Goal: Information Seeking & Learning: Find specific page/section

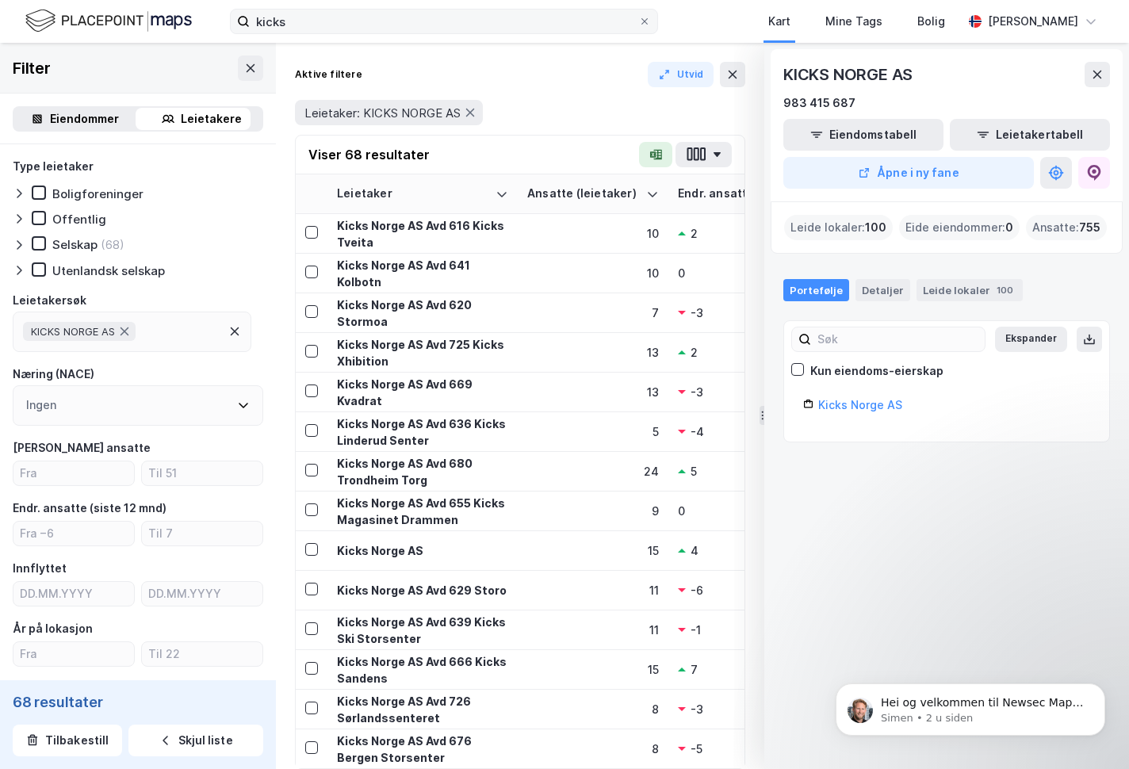
scroll to position [0, 1477]
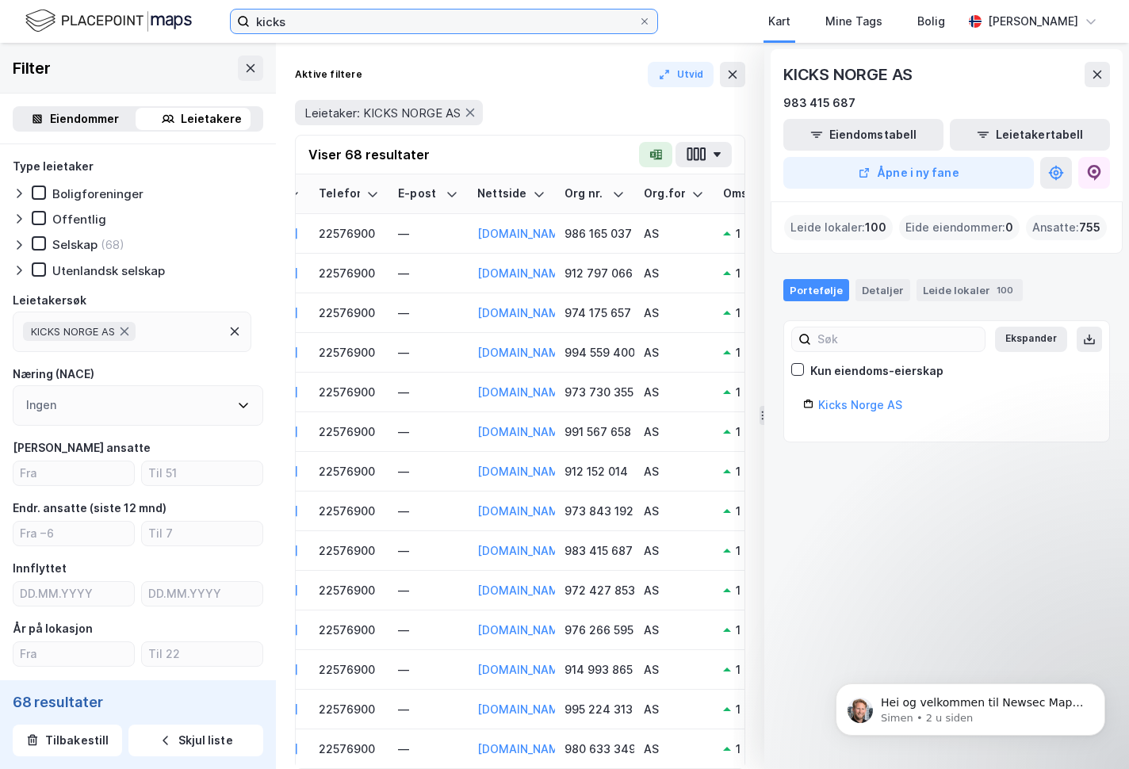
click at [312, 18] on input "kicks" at bounding box center [444, 22] width 388 height 24
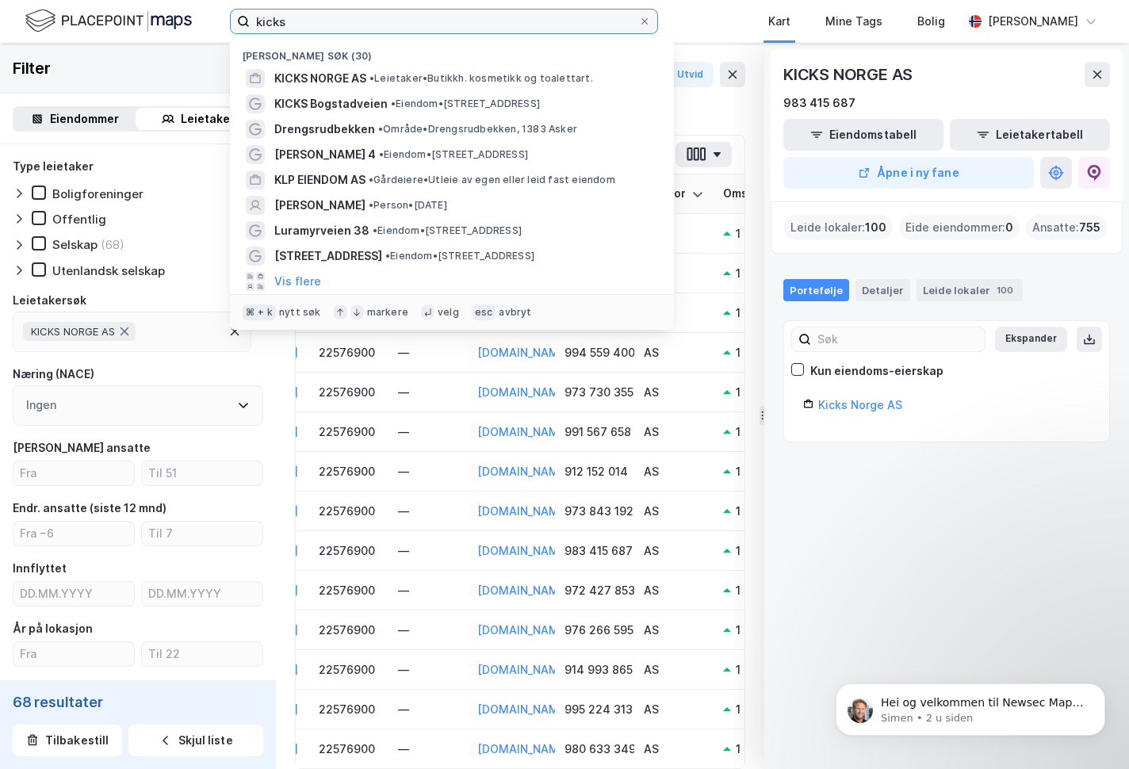
drag, startPoint x: 309, startPoint y: 22, endPoint x: 206, endPoint y: 17, distance: 103.2
click at [250, 20] on input "kicks" at bounding box center [444, 22] width 388 height 24
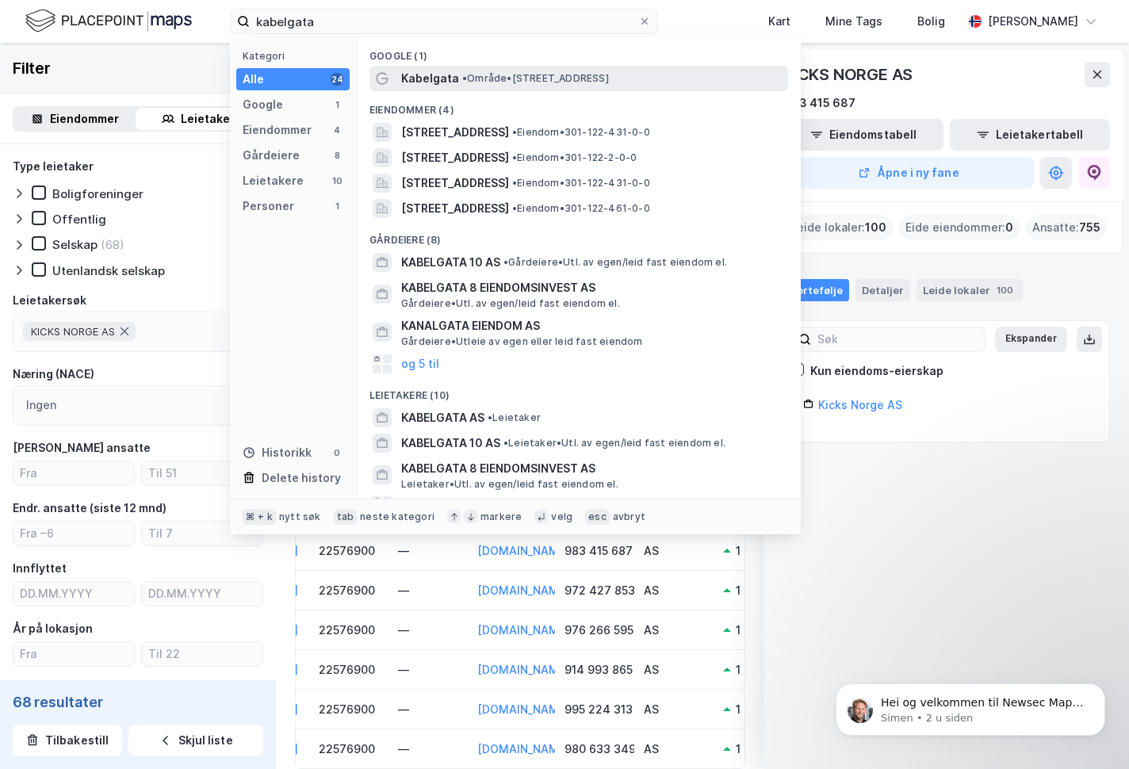
click at [431, 74] on span "Kabelgata" at bounding box center [430, 78] width 58 height 19
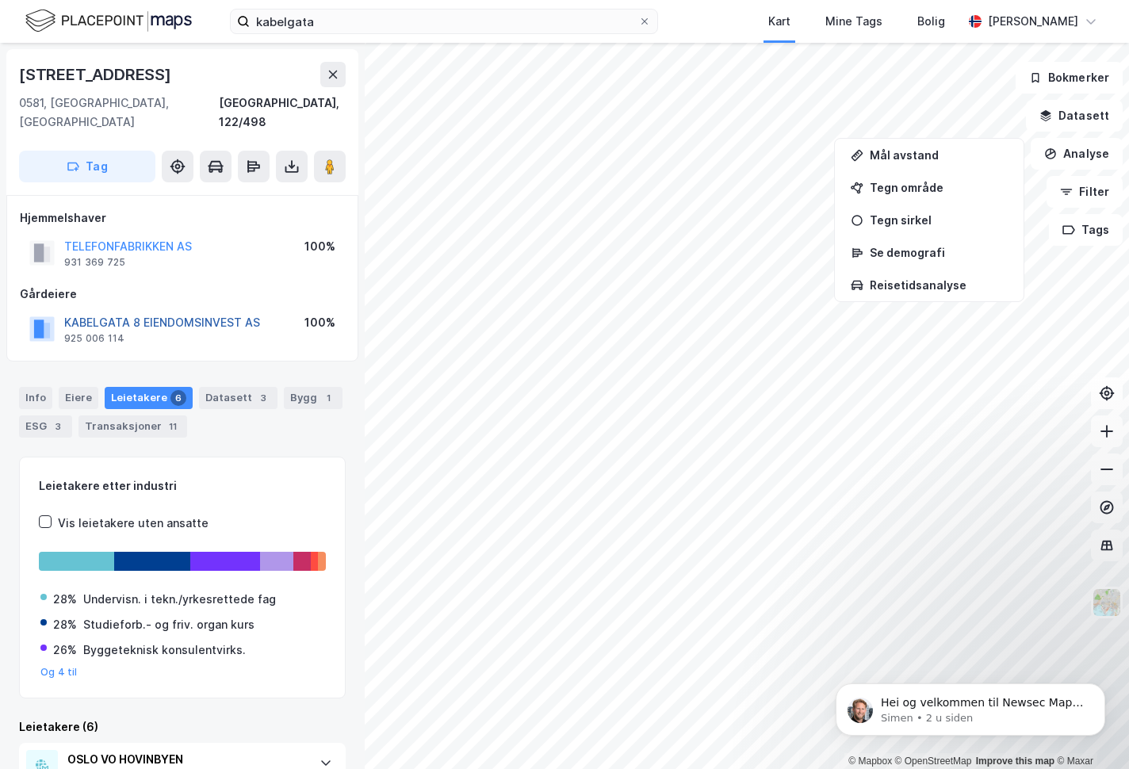
click at [0, 0] on button "KABELGATA 8 EIENDOMSINVEST AS" at bounding box center [0, 0] width 0 height 0
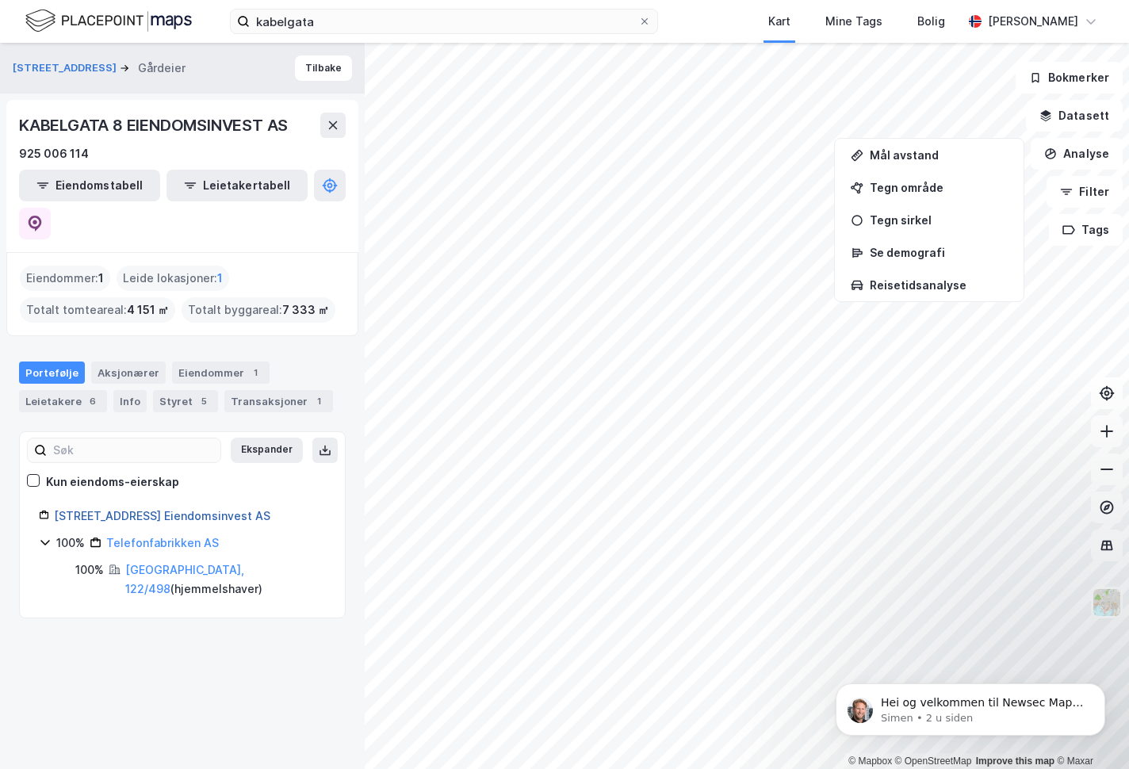
click at [147, 509] on link "[STREET_ADDRESS] Eiendomsinvest AS" at bounding box center [162, 515] width 216 height 13
drag, startPoint x: 236, startPoint y: 476, endPoint x: 55, endPoint y: 480, distance: 181.6
click at [53, 507] on div "[STREET_ADDRESS] Eiendomsinvest AS" at bounding box center [182, 516] width 287 height 19
copy link "[STREET_ADDRESS] Eiendomsinvest AS"
click at [189, 667] on div "[STREET_ADDRESS] Gårdeier Tilbake KABELGATA 8 EIENDOMSINVEST AS 925 006 114 Eie…" at bounding box center [182, 406] width 365 height 726
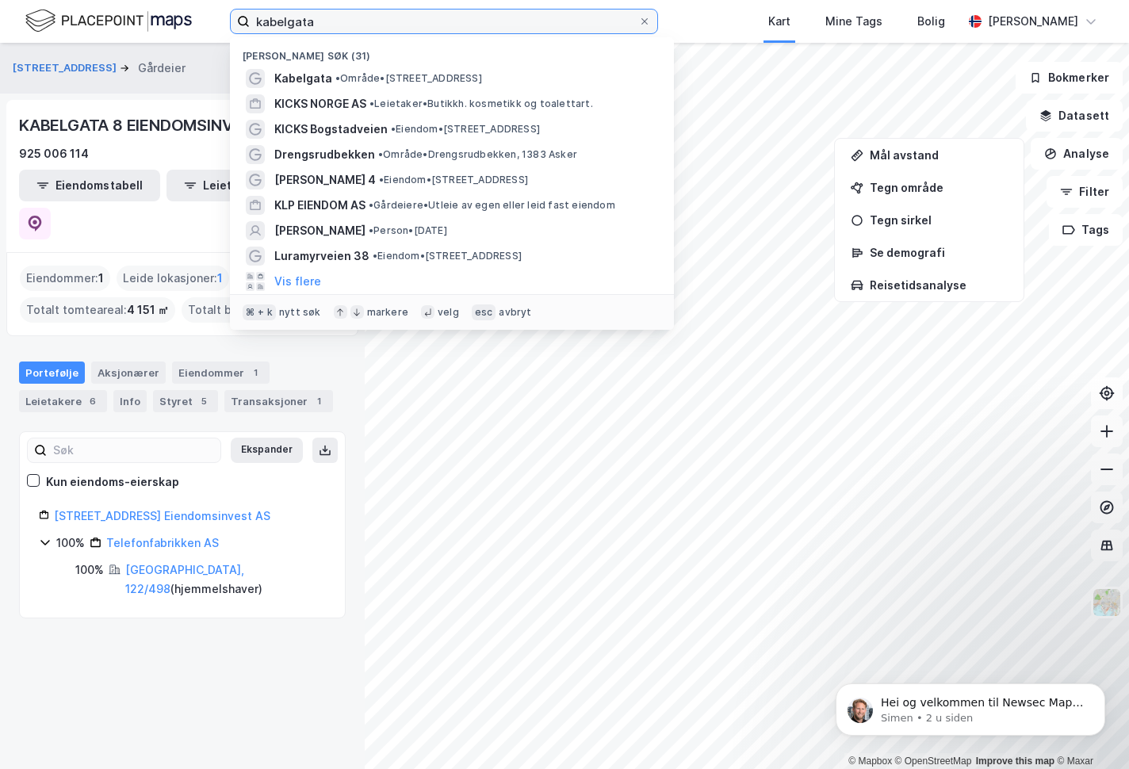
drag, startPoint x: 352, startPoint y: 28, endPoint x: 264, endPoint y: 21, distance: 88.3
click at [250, 13] on input "kabelgata" at bounding box center [444, 22] width 388 height 24
drag, startPoint x: 161, startPoint y: 682, endPoint x: 148, endPoint y: 635, distance: 49.2
click at [156, 682] on div "[STREET_ADDRESS] Gårdeier Tilbake KABELGATA 8 EIENDOMSINVEST AS 925 006 114 Eie…" at bounding box center [182, 406] width 365 height 726
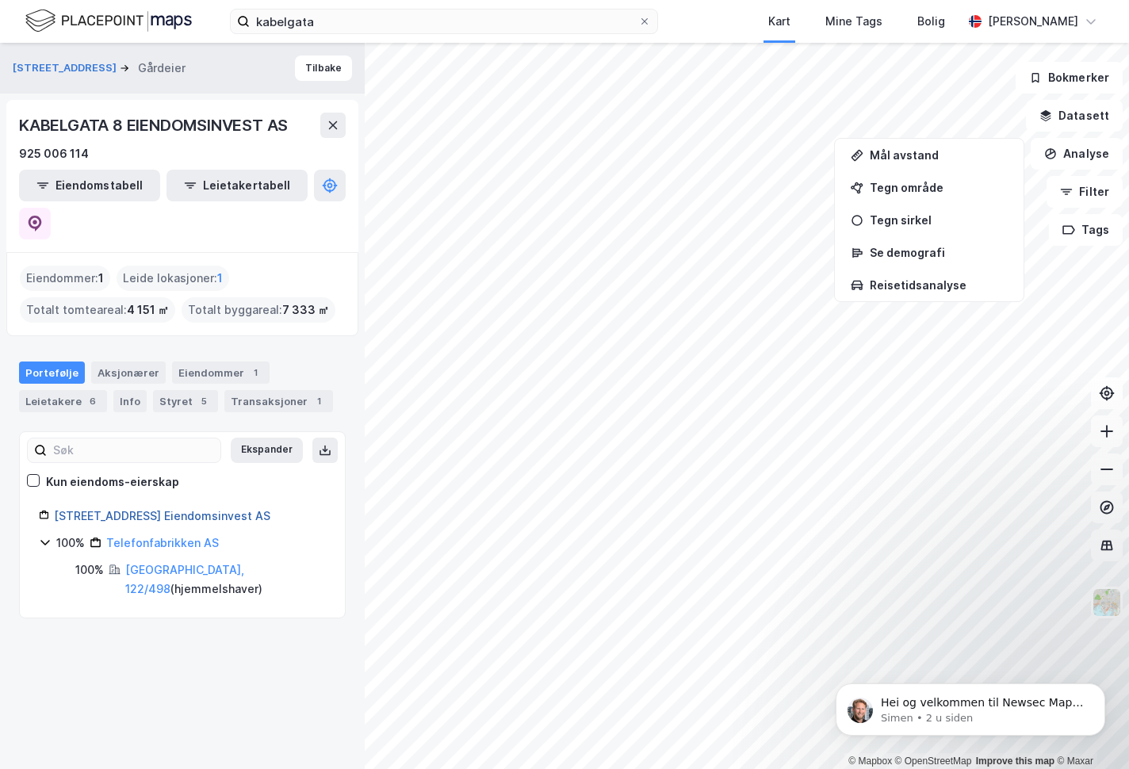
click at [128, 509] on link "[STREET_ADDRESS] Eiendomsinvest AS" at bounding box center [162, 515] width 216 height 13
click at [209, 361] on div "Eiendommer 1" at bounding box center [220, 372] width 97 height 22
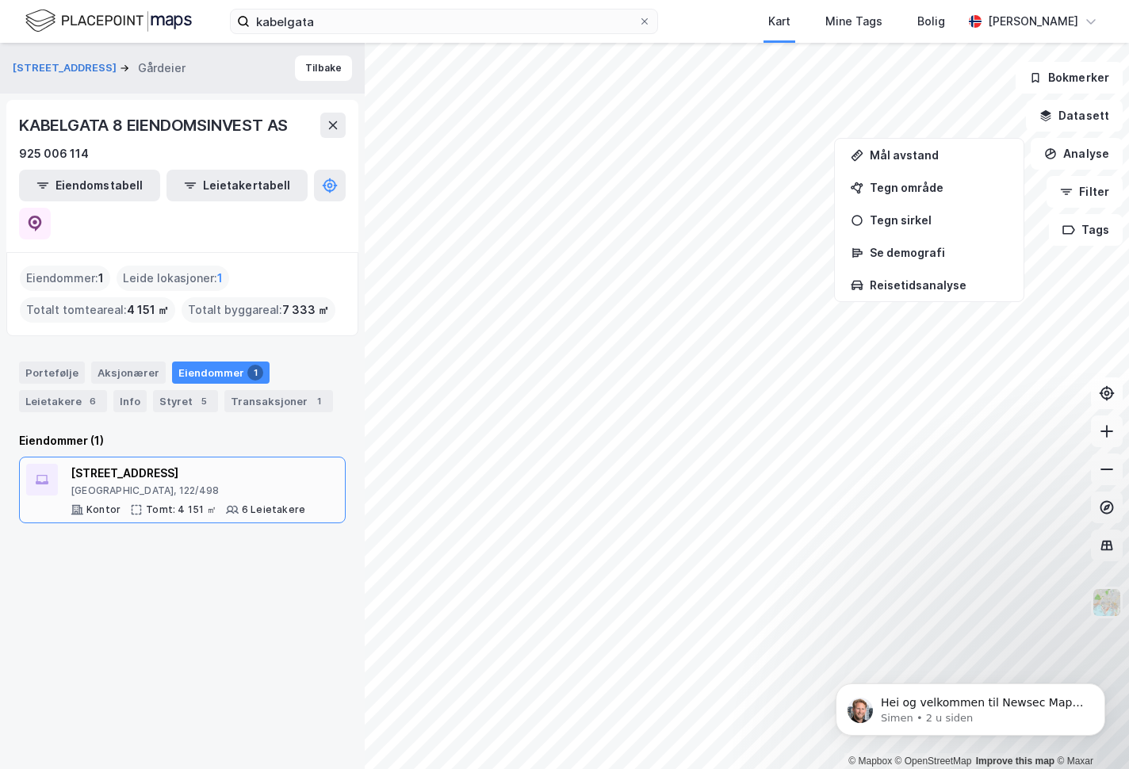
click at [98, 464] on div "[STREET_ADDRESS]" at bounding box center [188, 473] width 235 height 19
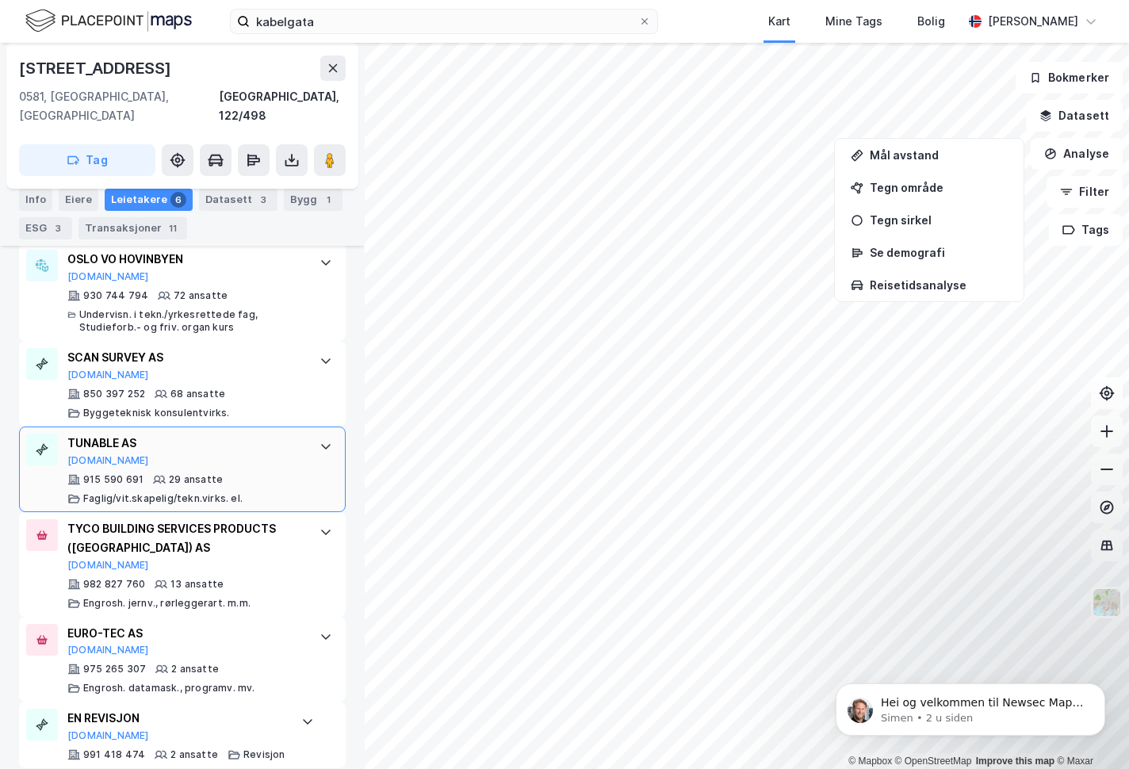
scroll to position [387, 0]
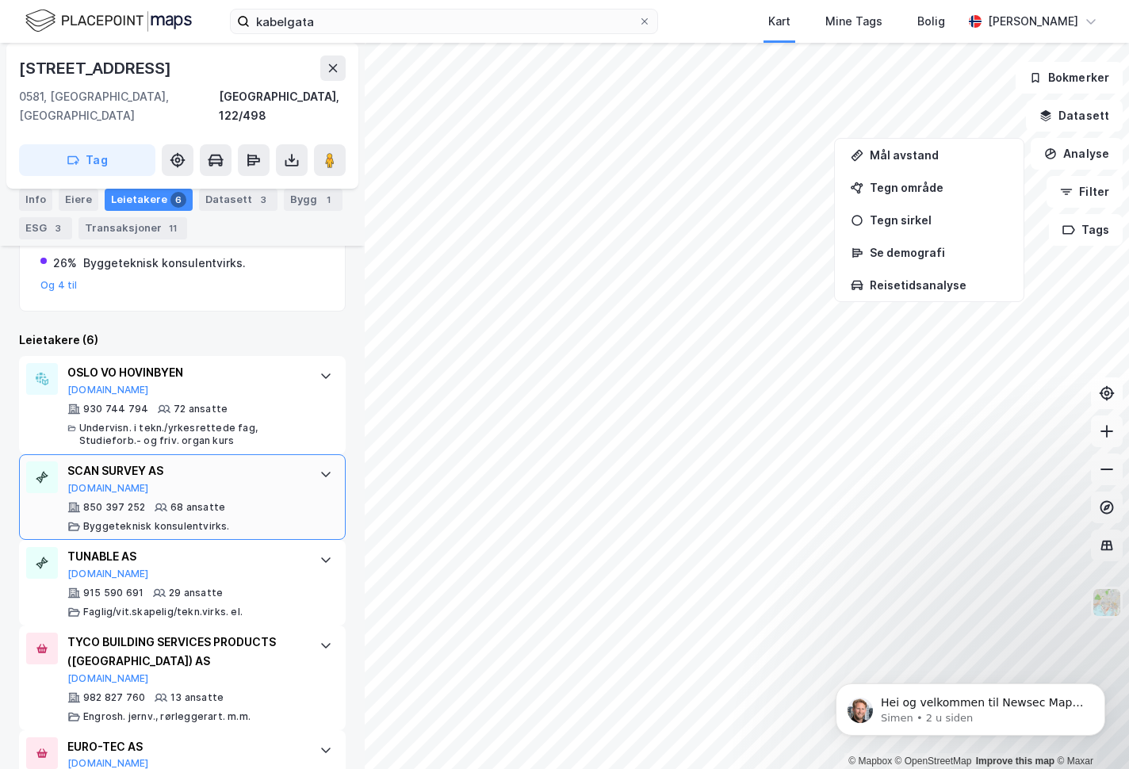
click at [319, 468] on icon at bounding box center [325, 474] width 13 height 13
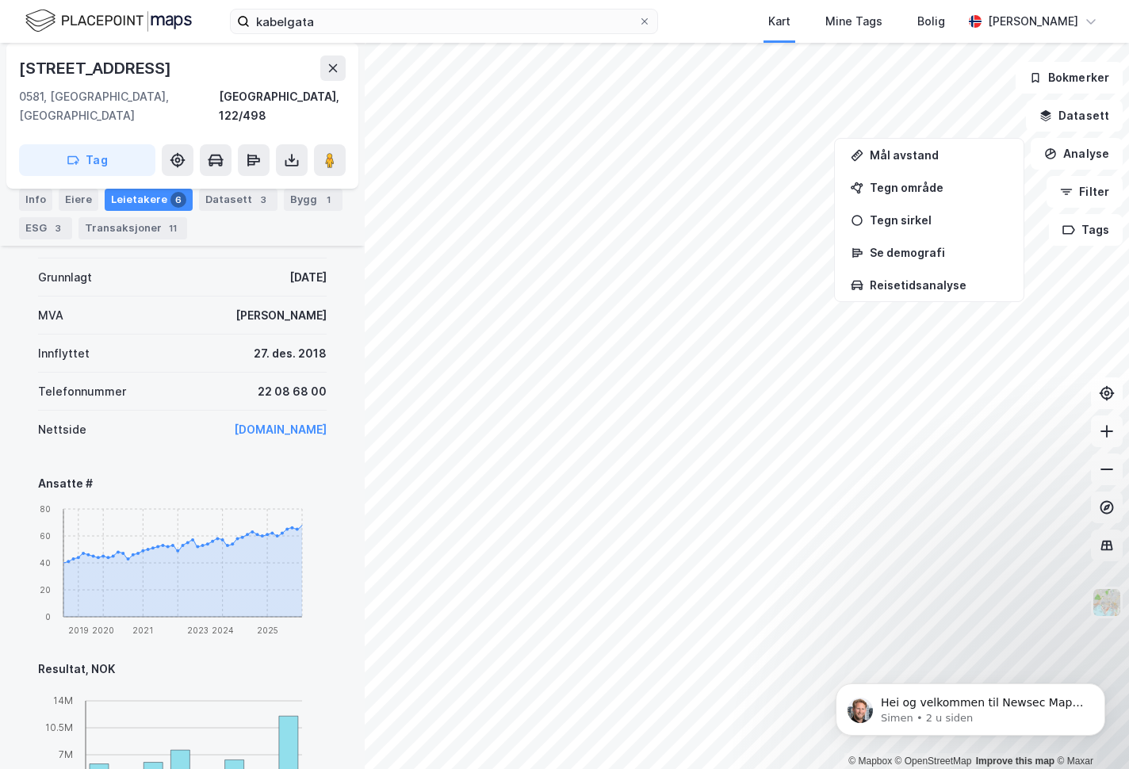
scroll to position [717, 0]
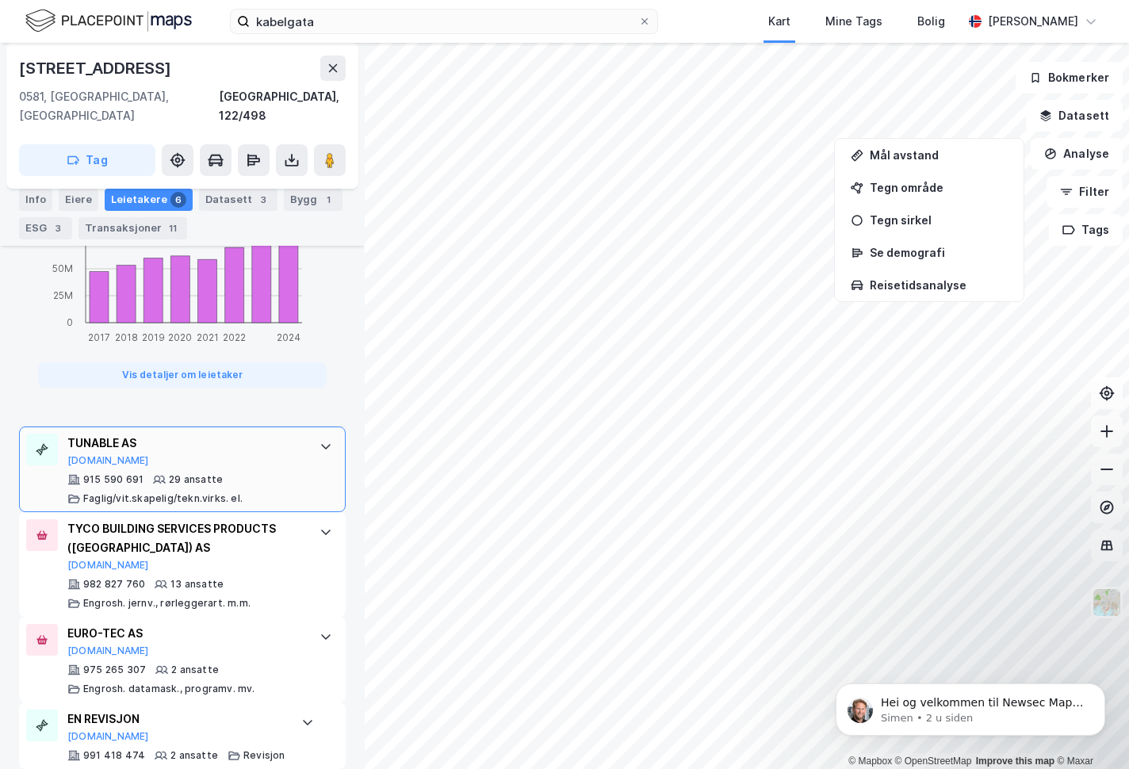
click at [319, 440] on icon at bounding box center [325, 446] width 13 height 13
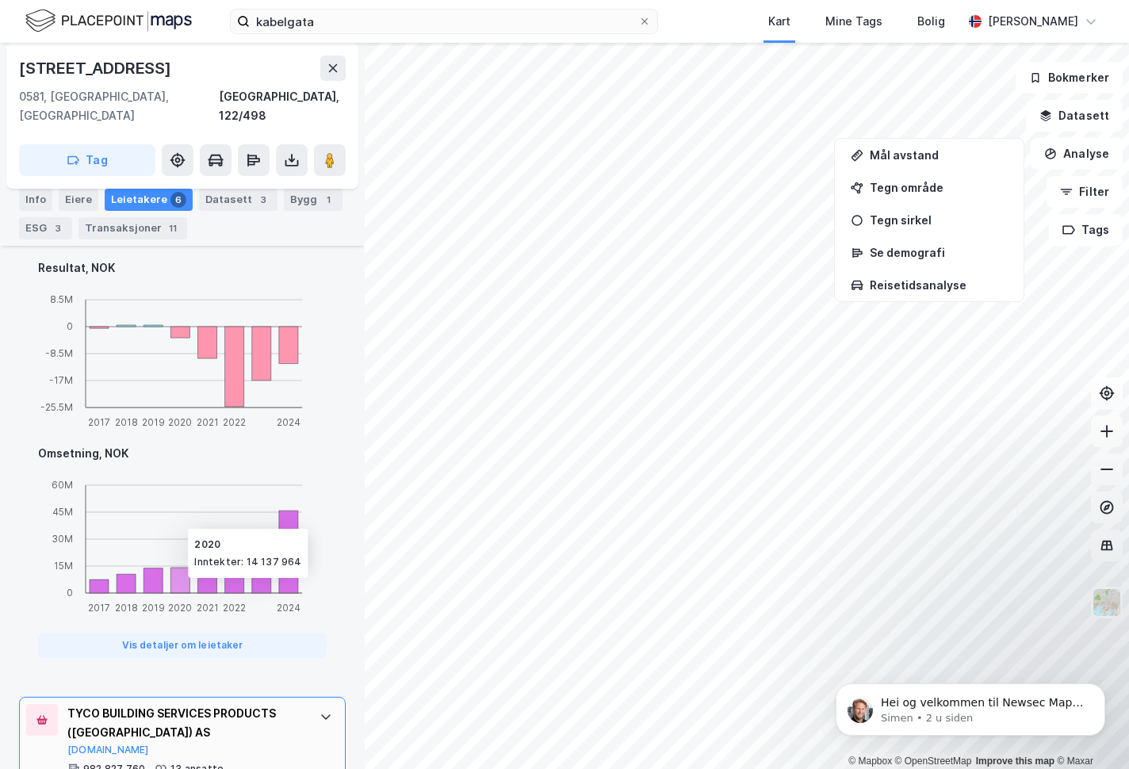
scroll to position [1308, 0]
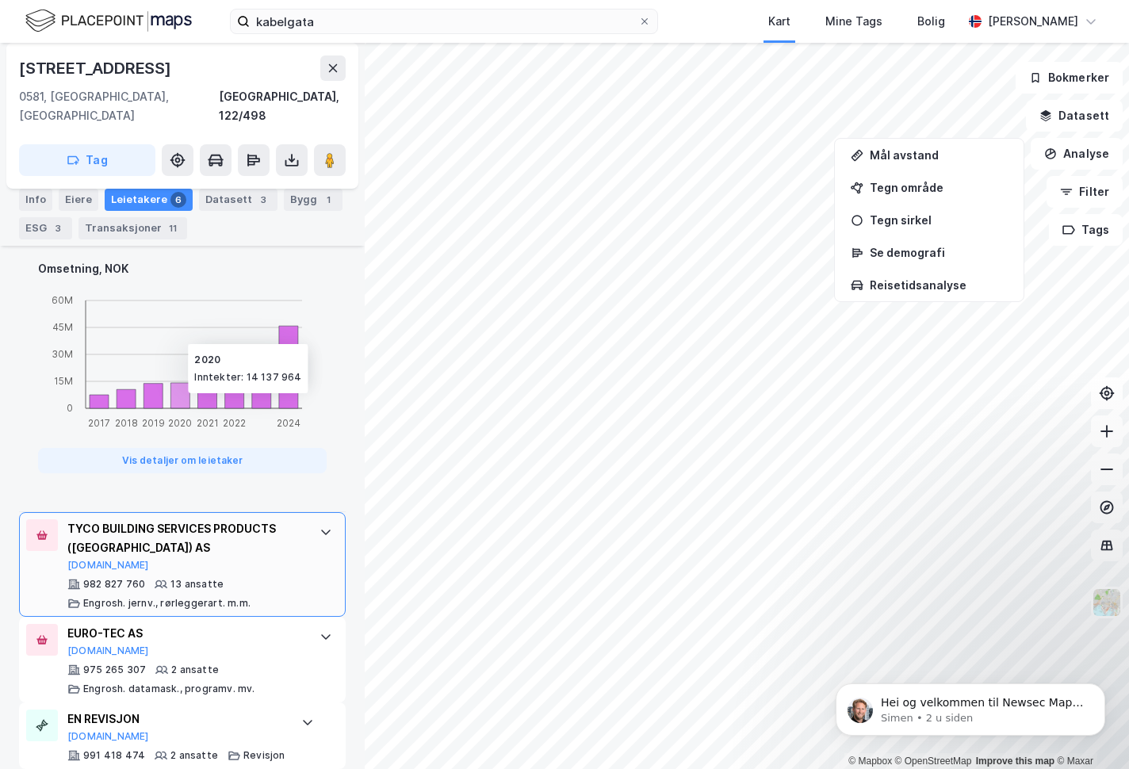
click at [320, 519] on div at bounding box center [325, 531] width 25 height 25
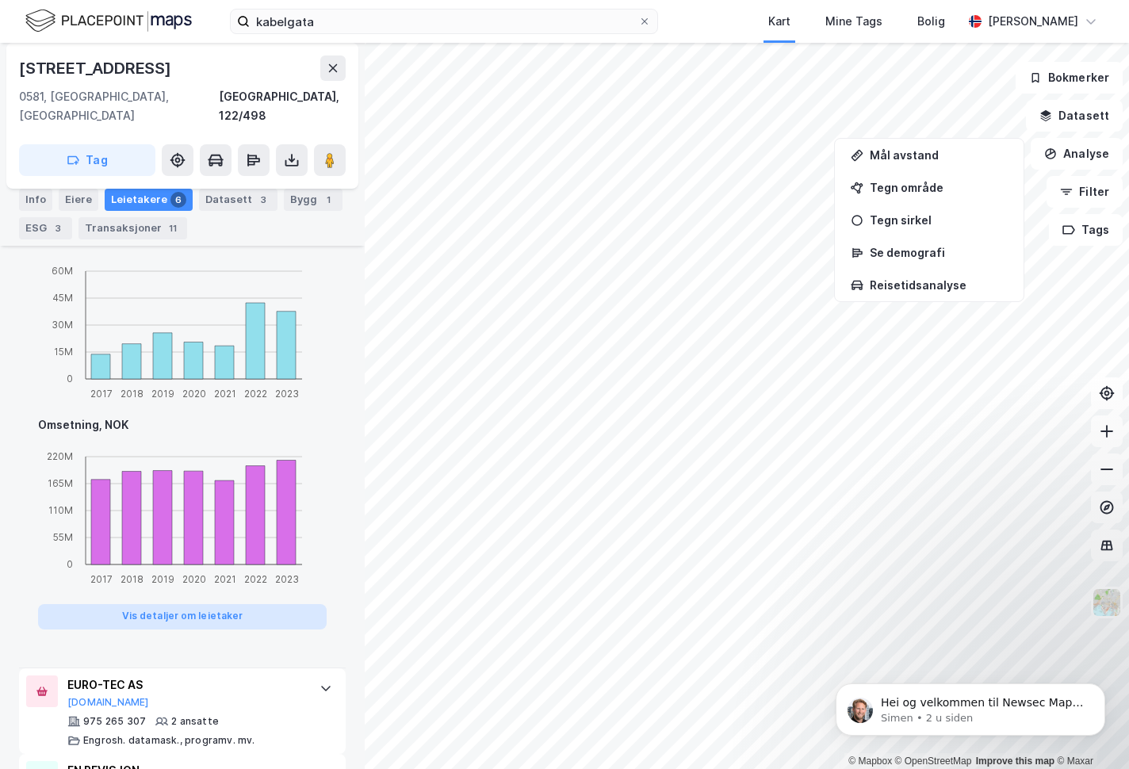
scroll to position [1384, 0]
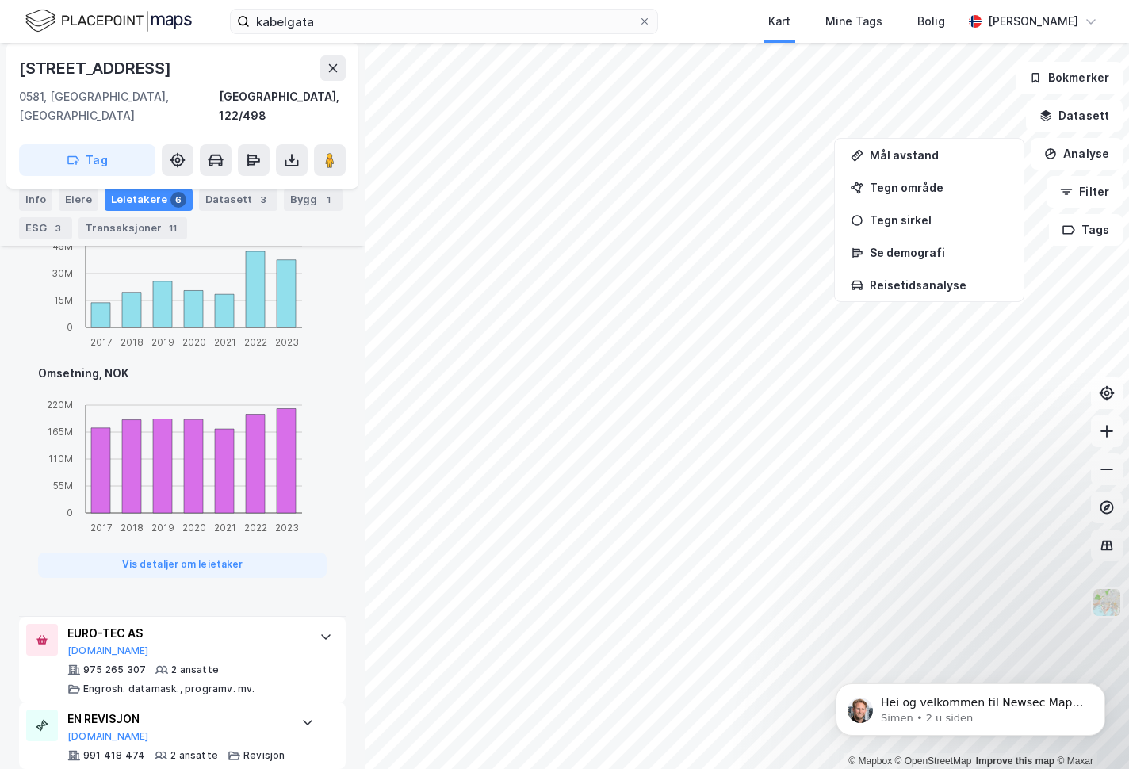
click at [319, 630] on icon at bounding box center [325, 636] width 13 height 13
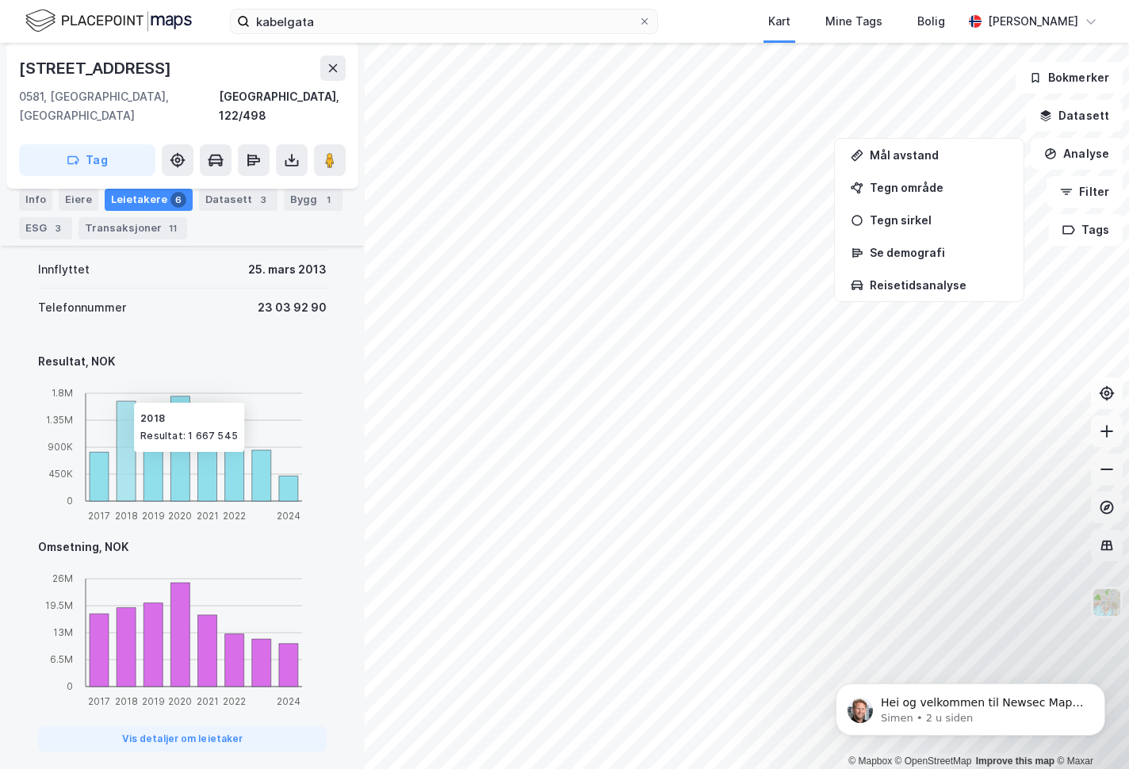
scroll to position [1160, 0]
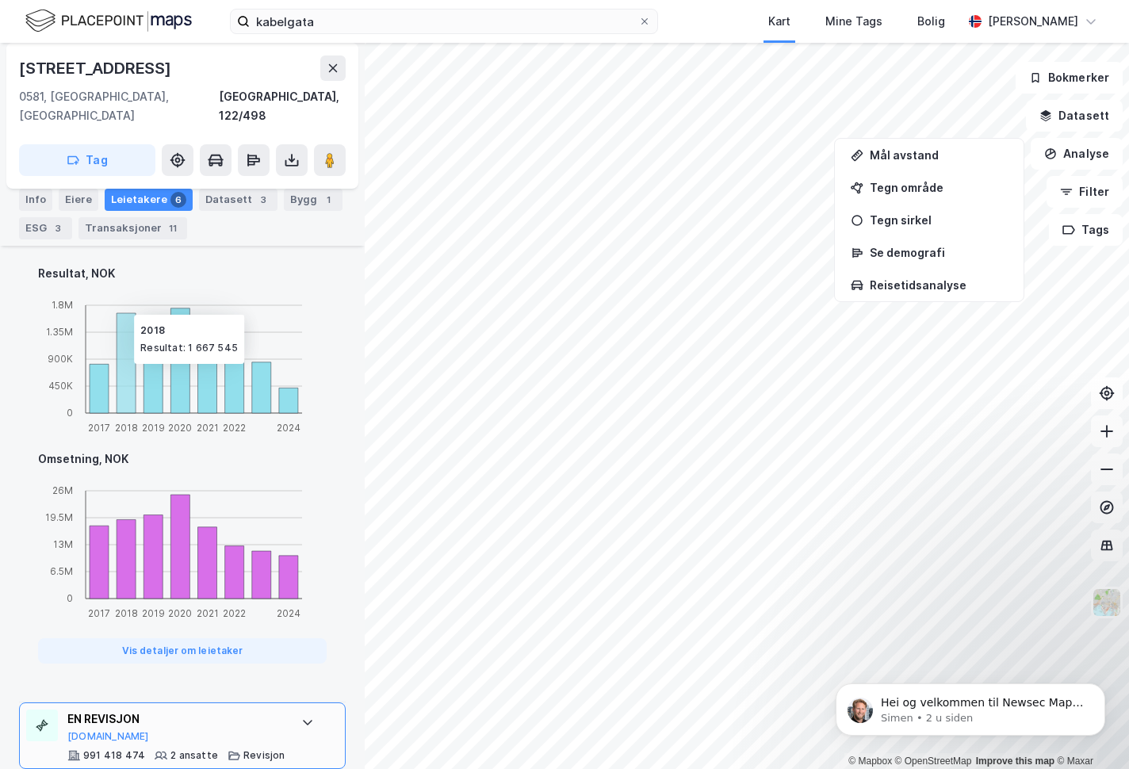
click at [301, 716] on icon at bounding box center [307, 722] width 13 height 13
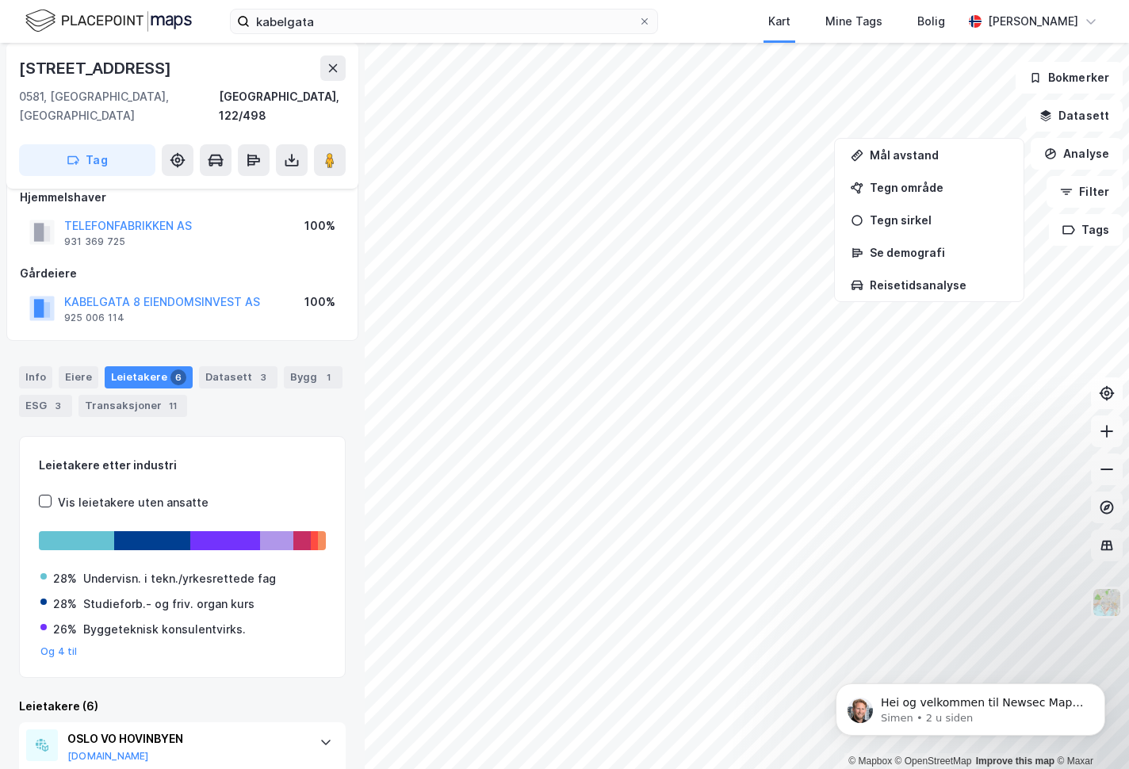
scroll to position [0, 0]
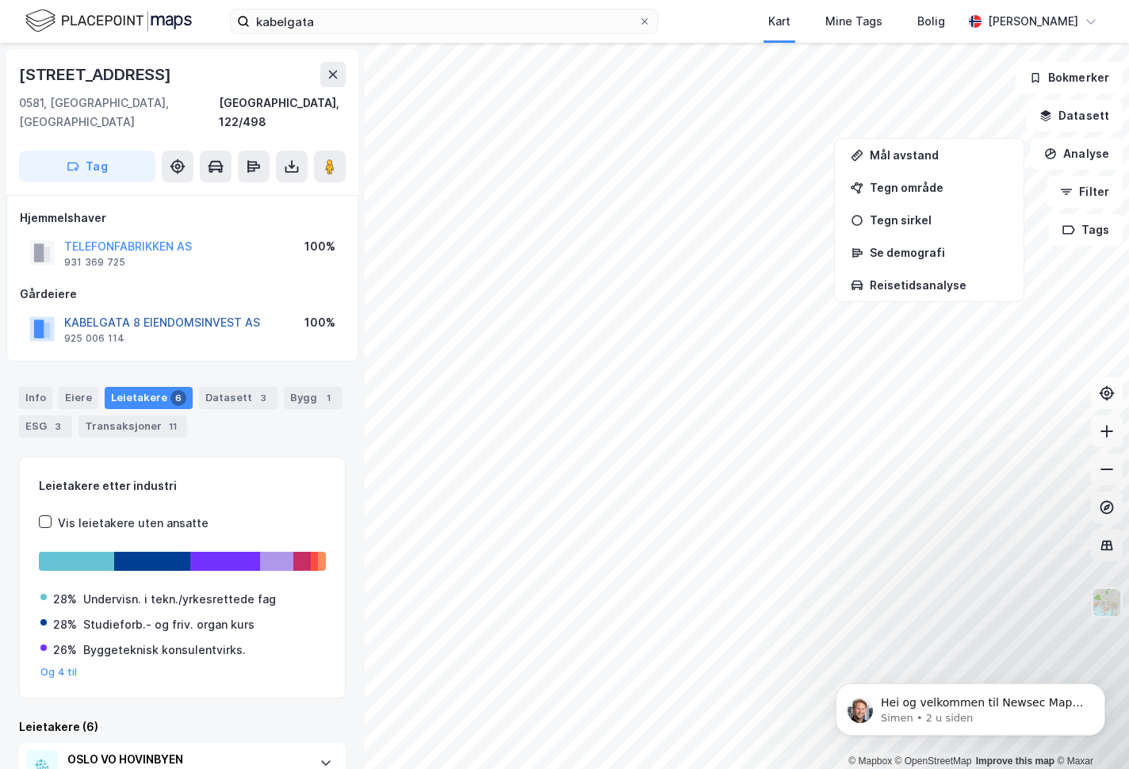
click at [0, 0] on button "KABELGATA 8 EIENDOMSINVEST AS" at bounding box center [0, 0] width 0 height 0
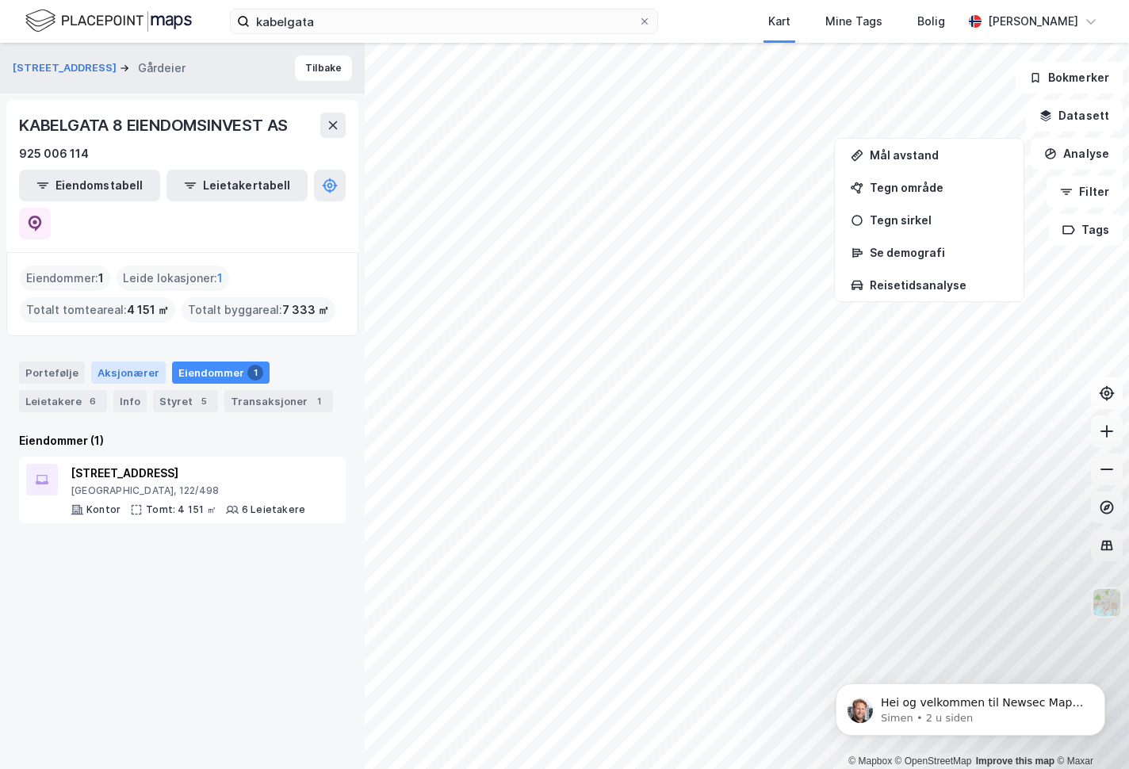
click at [123, 361] on div "Aksjonærer" at bounding box center [128, 372] width 75 height 22
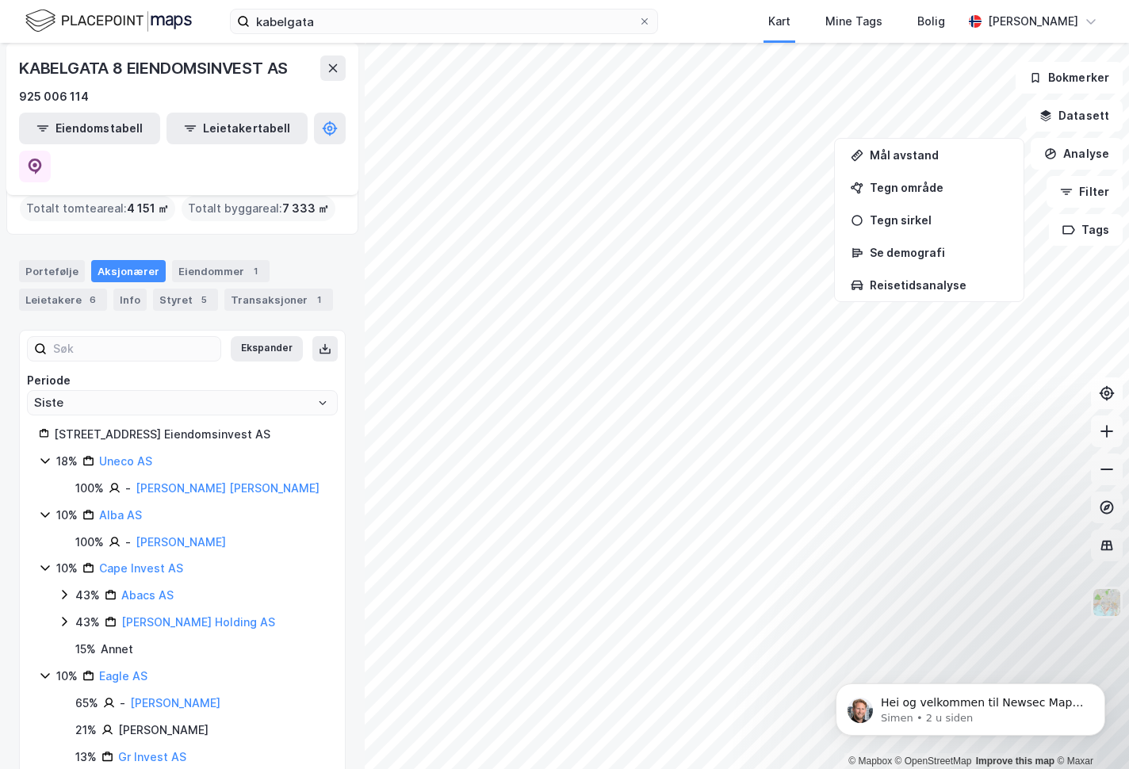
scroll to position [99, 0]
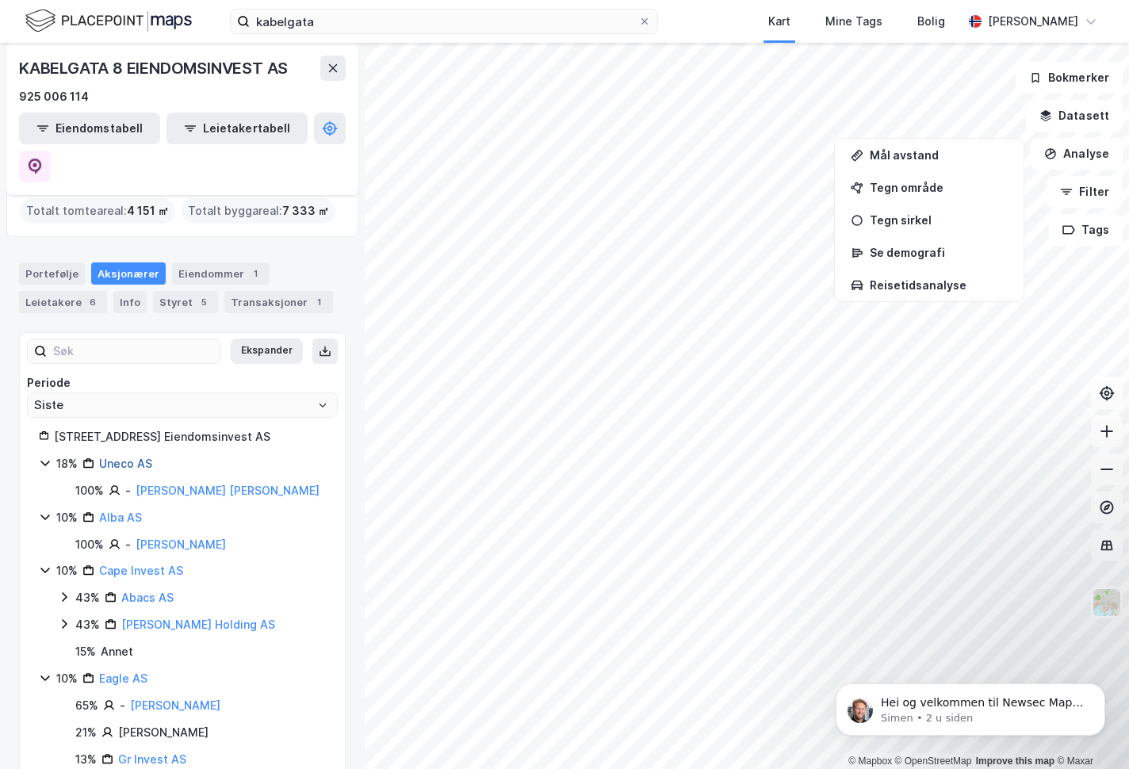
click at [131, 457] on link "Uneco AS" at bounding box center [125, 463] width 53 height 13
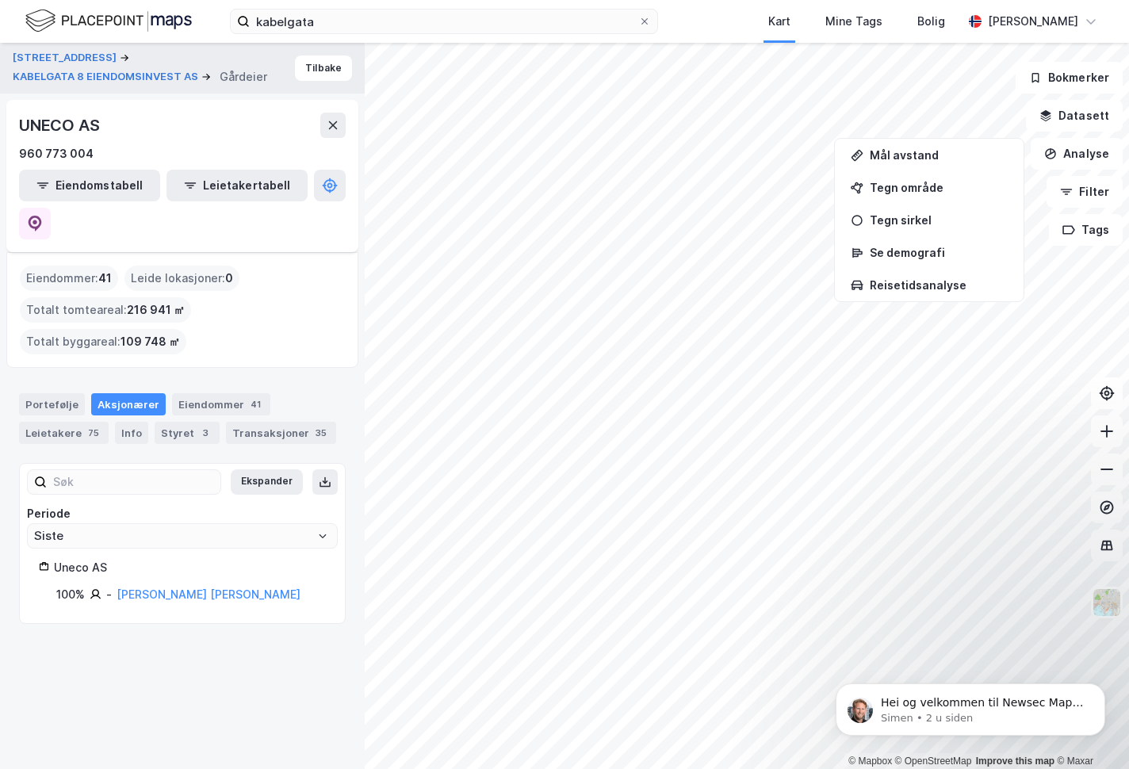
drag, startPoint x: 187, startPoint y: 626, endPoint x: 181, endPoint y: 648, distance: 22.3
click at [191, 641] on div "[STREET_ADDRESS] KABELGATA 8 EIENDOMSINVEST AS Gårdeier Tilbake UNECO AS 960 77…" at bounding box center [182, 406] width 365 height 726
click at [311, 71] on button "Tilbake" at bounding box center [323, 67] width 57 height 25
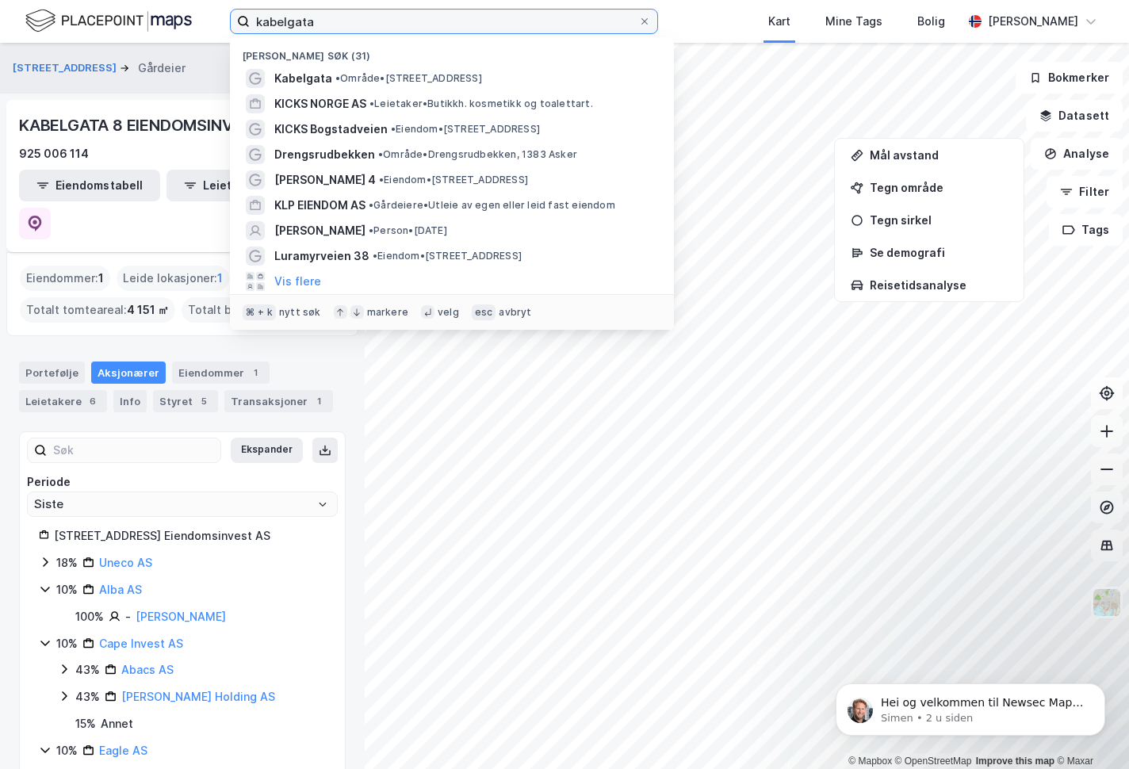
drag, startPoint x: 332, startPoint y: 21, endPoint x: 209, endPoint y: 25, distance: 122.9
click at [250, 25] on input "kabelgata" at bounding box center [444, 22] width 388 height 24
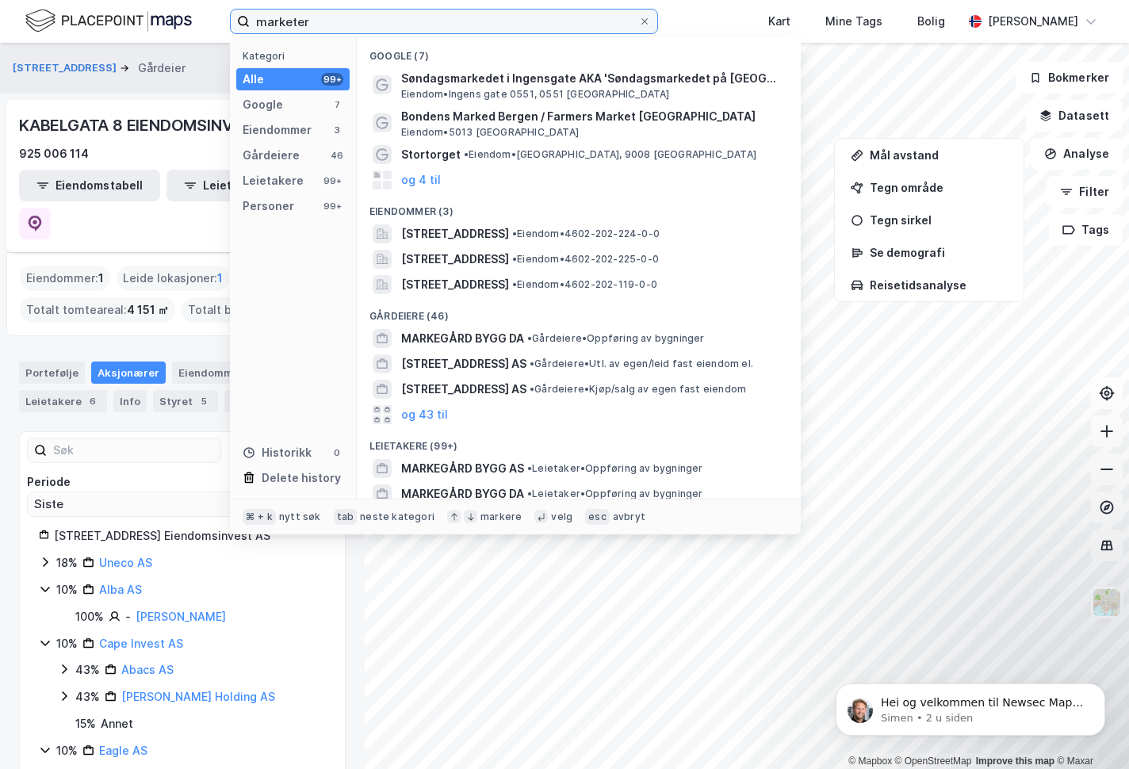
type input "marketer"
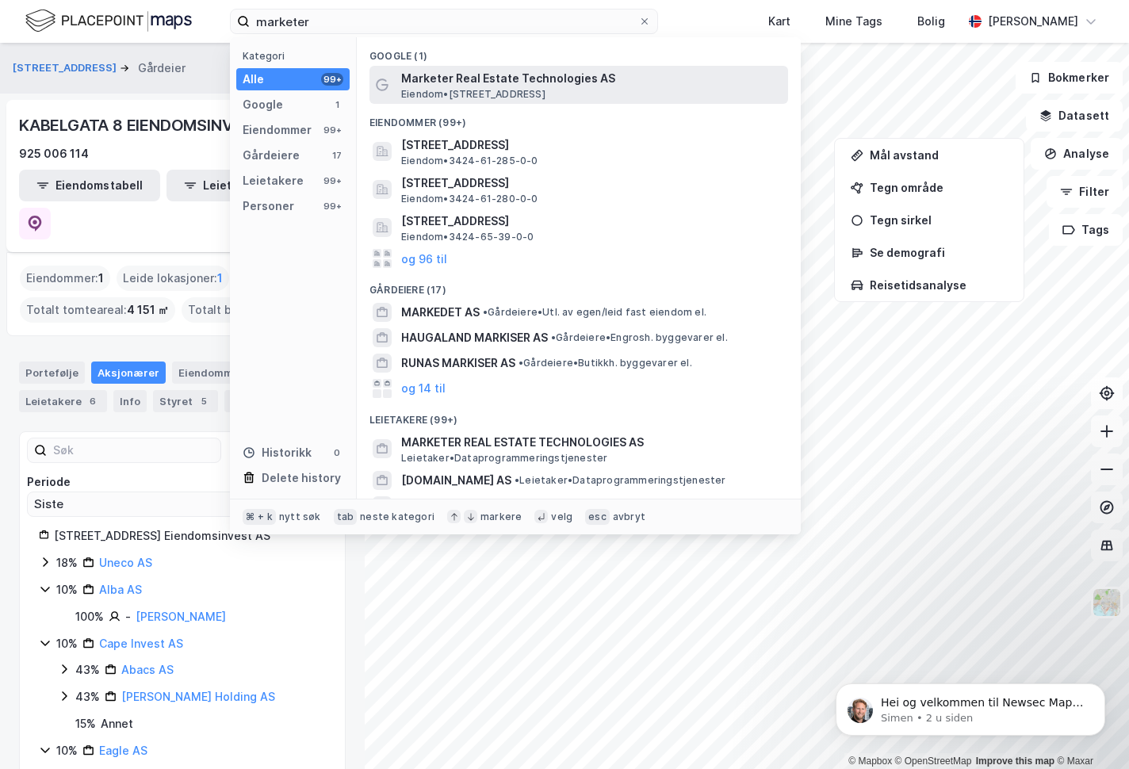
click at [465, 85] on span "Marketer Real Estate Technologies AS" at bounding box center [591, 78] width 380 height 19
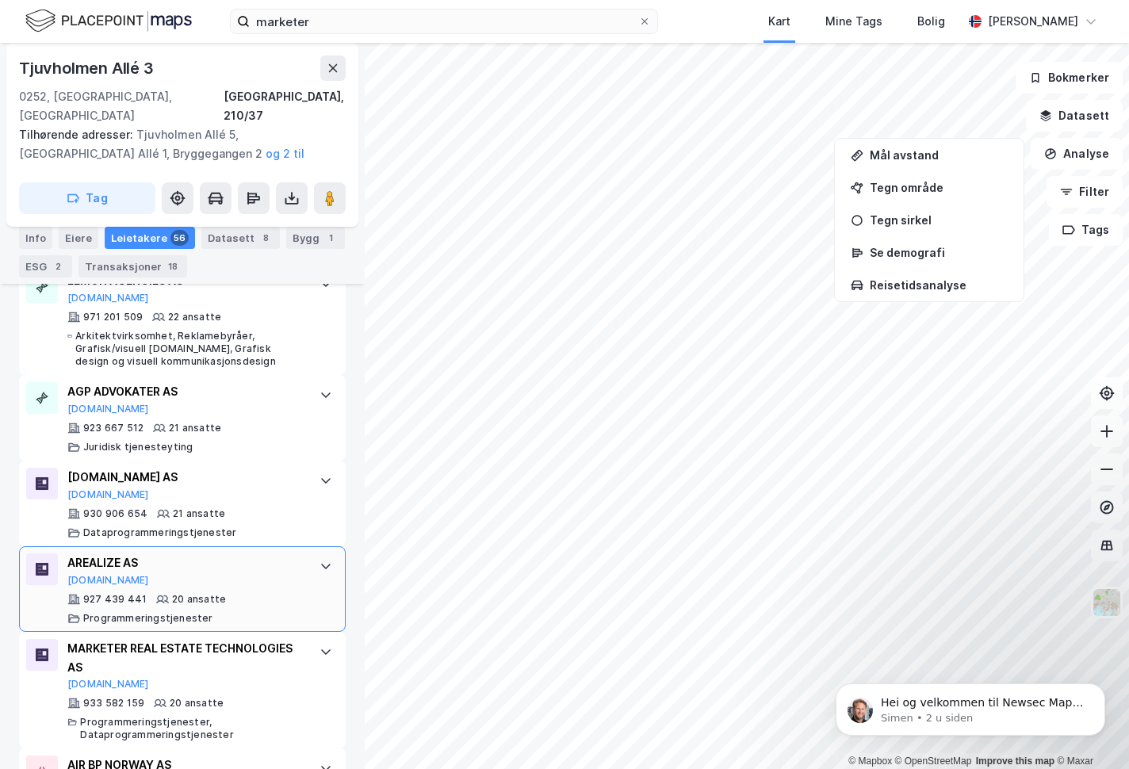
scroll to position [1160, 0]
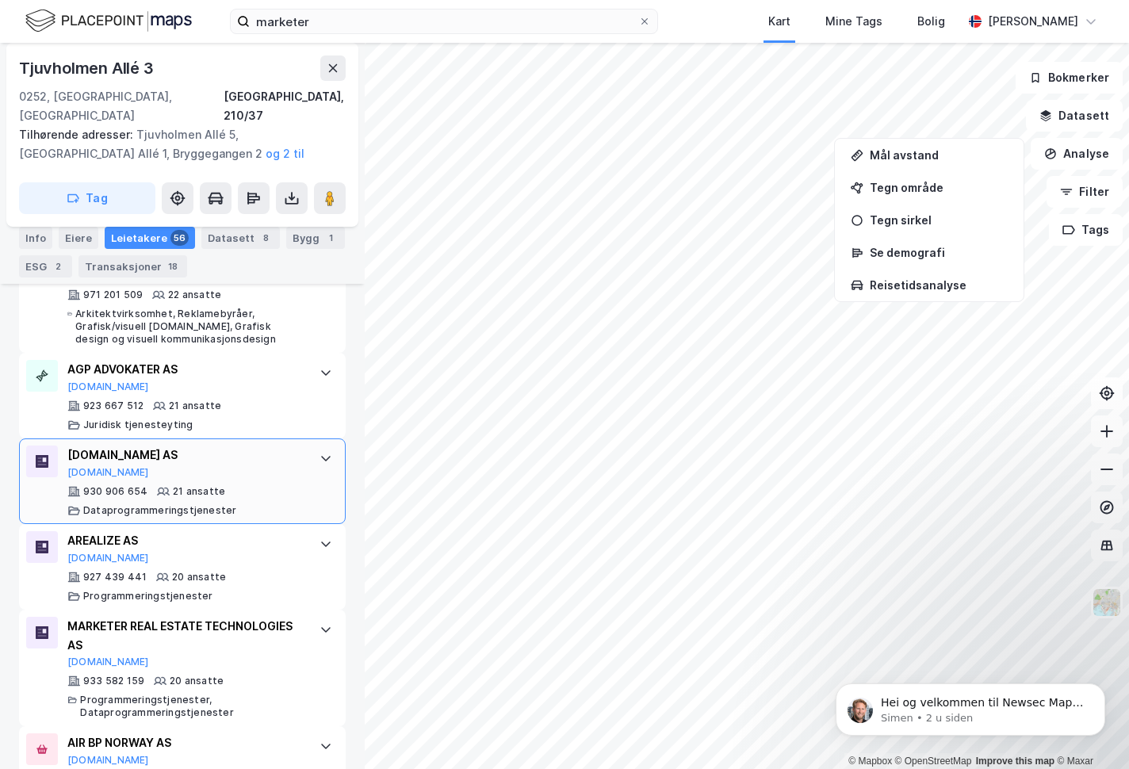
click at [120, 445] on div "[DOMAIN_NAME] AS" at bounding box center [185, 454] width 236 height 19
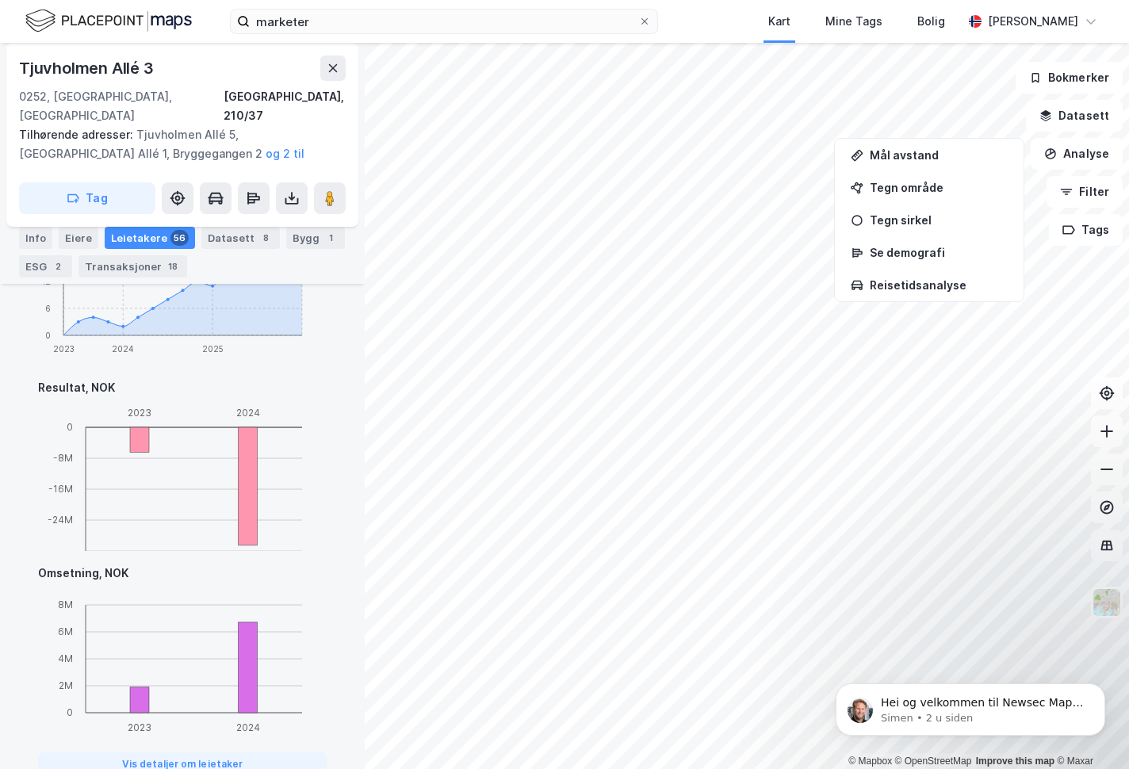
scroll to position [1871, 0]
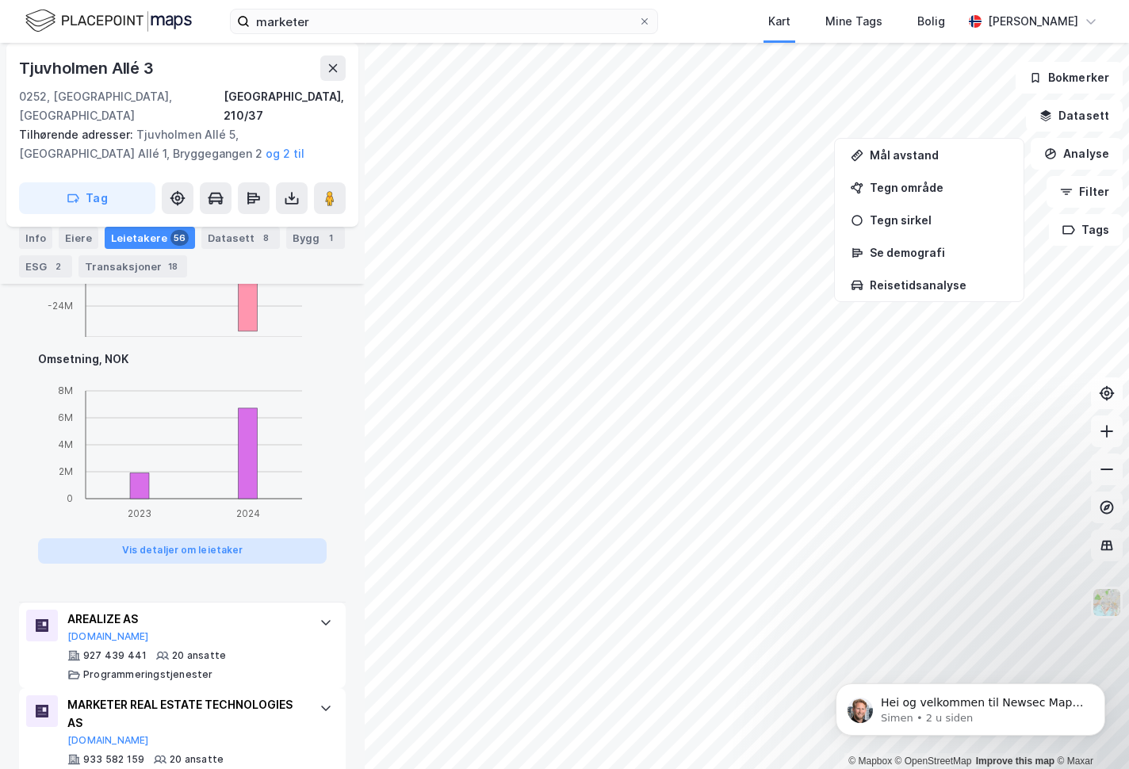
click at [174, 538] on button "Vis detaljer om leietaker" at bounding box center [182, 550] width 289 height 25
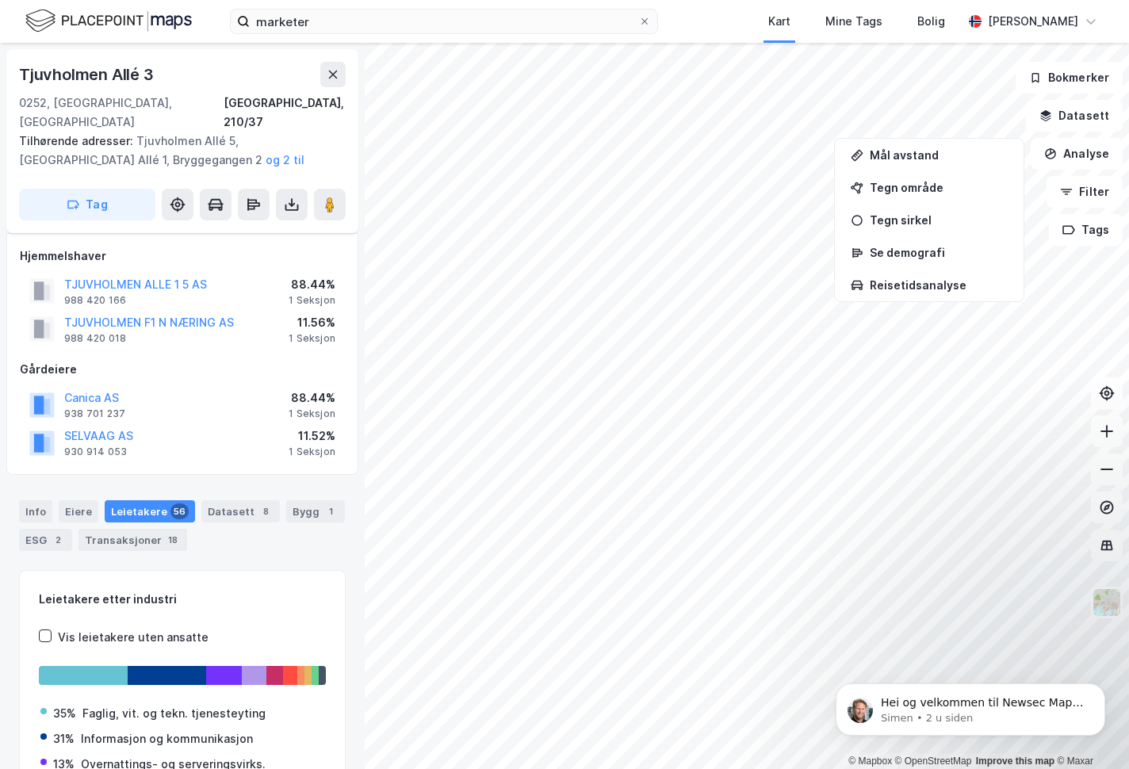
scroll to position [88, 0]
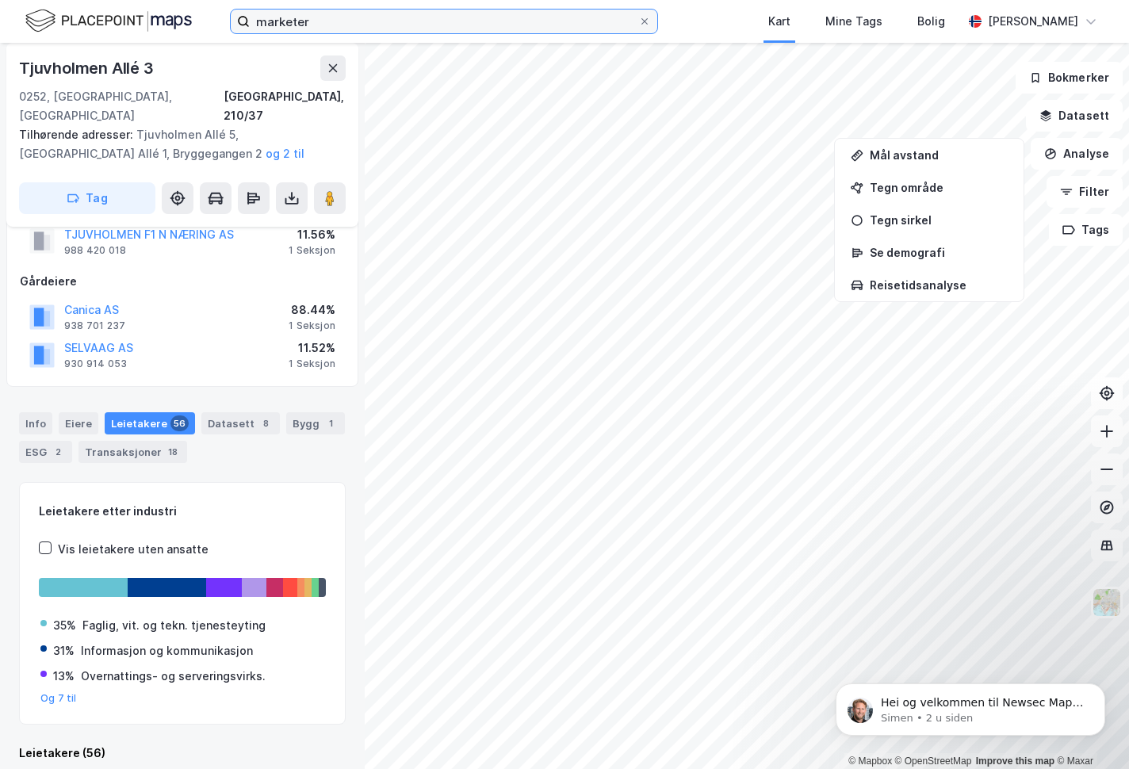
click at [467, 17] on input "marketer" at bounding box center [444, 22] width 388 height 24
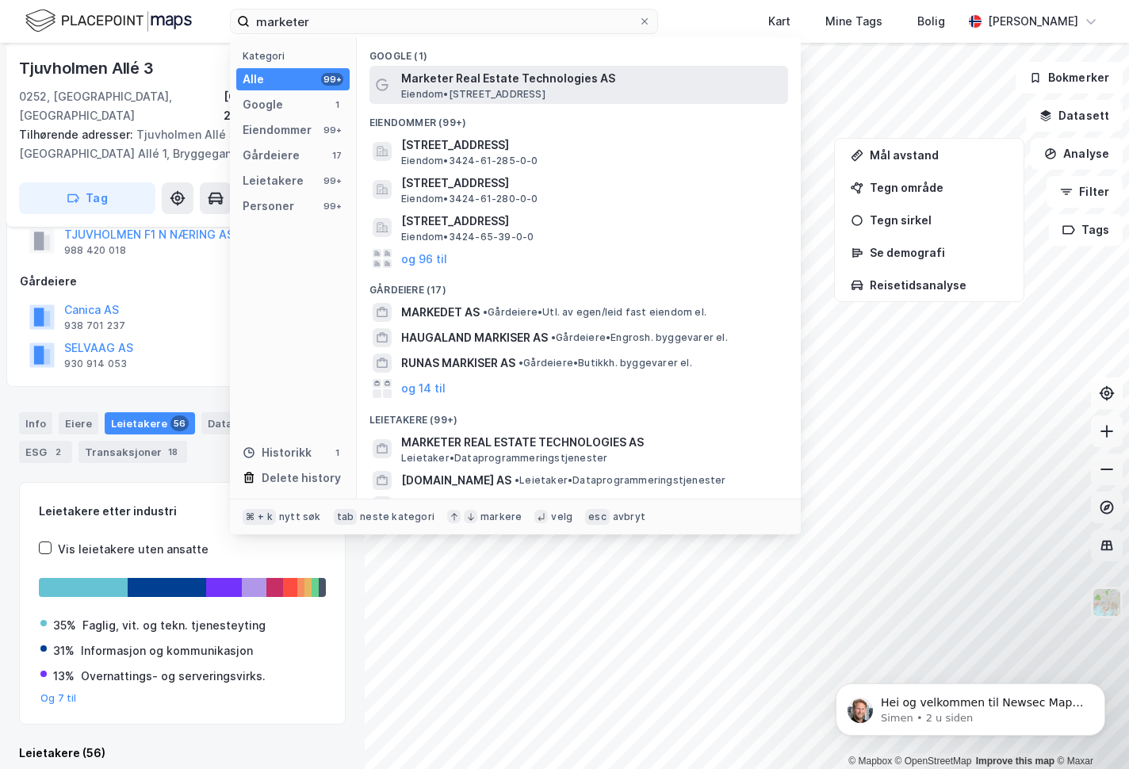
click at [474, 86] on span "Marketer Real Estate Technologies AS" at bounding box center [591, 78] width 380 height 19
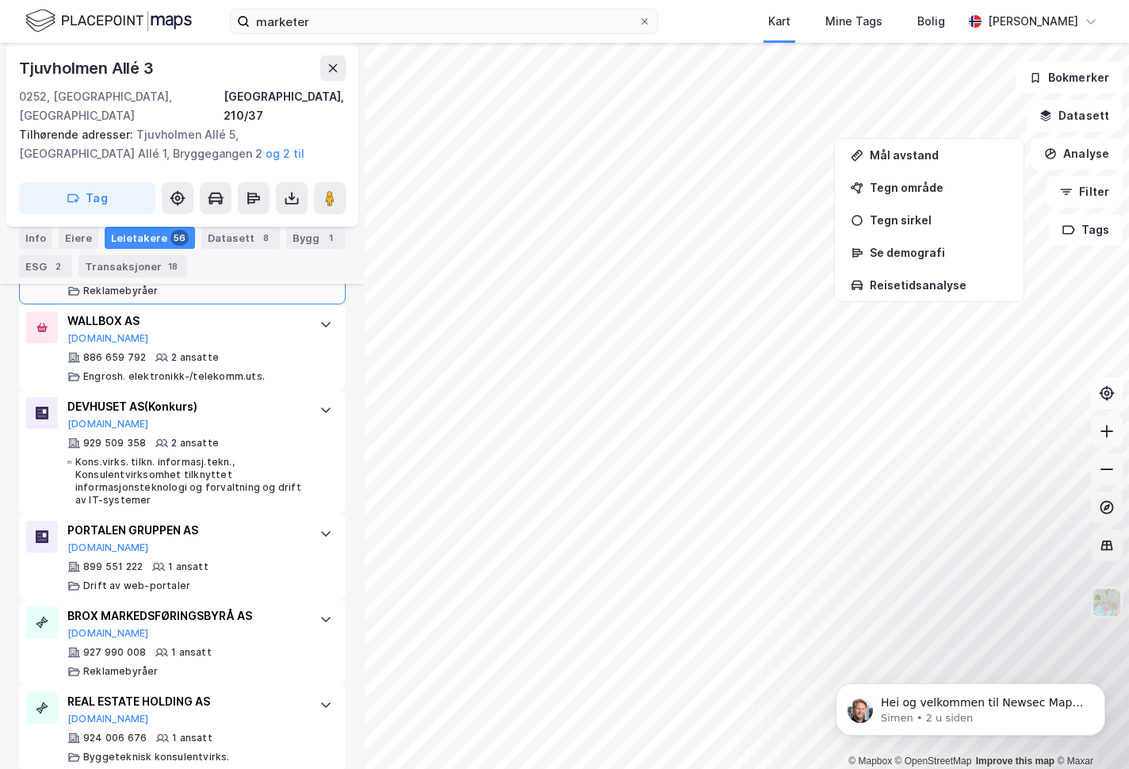
scroll to position [4267, 0]
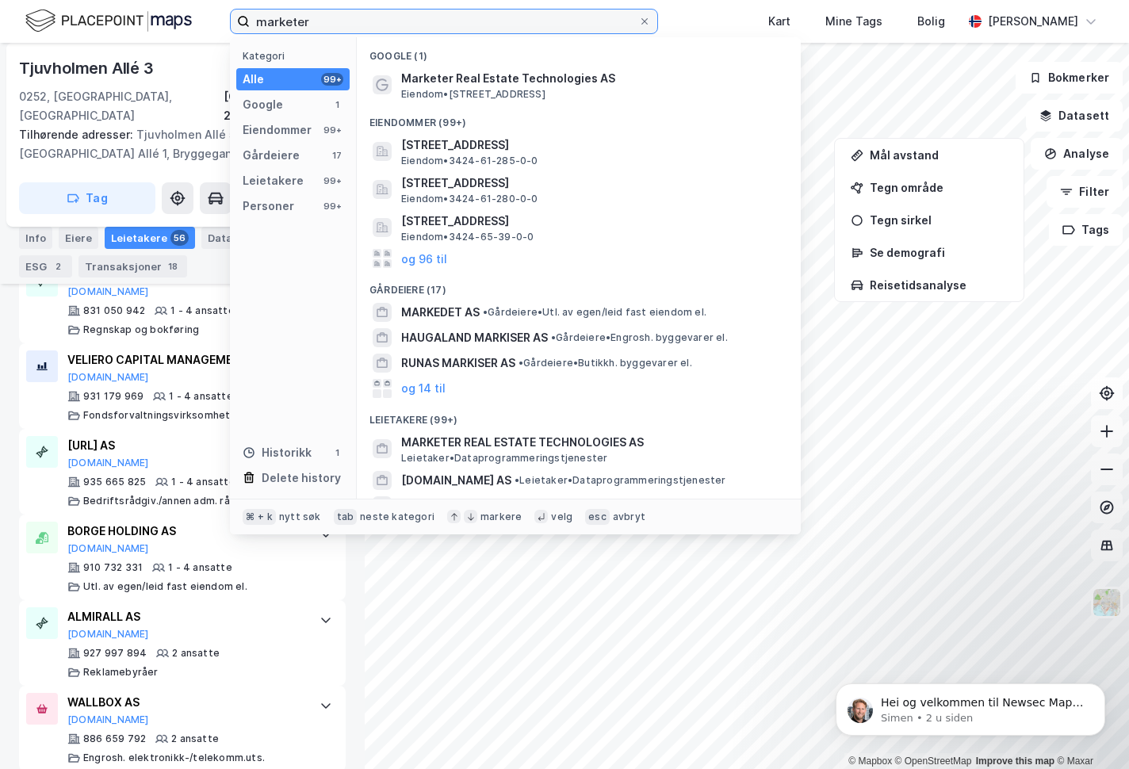
drag, startPoint x: 345, startPoint y: 28, endPoint x: 219, endPoint y: 25, distance: 126.1
click at [250, 26] on input "marketer" at bounding box center [444, 22] width 388 height 24
